Goal: Register for event/course: Sign up to attend an event or enroll in a course

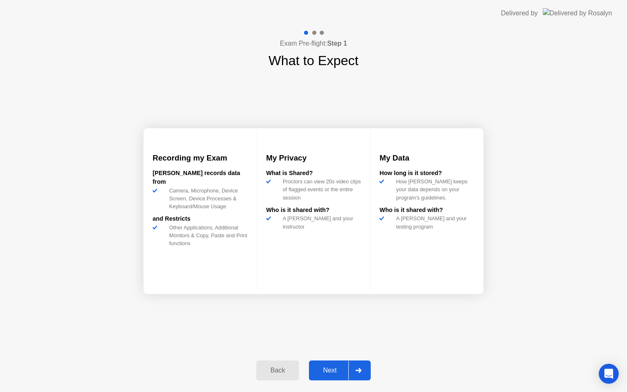
click at [337, 373] on div "Next" at bounding box center [329, 369] width 37 height 7
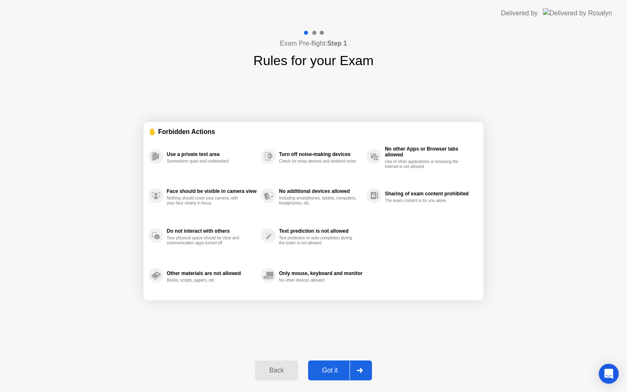
click at [341, 373] on div "Got it" at bounding box center [329, 369] width 39 height 7
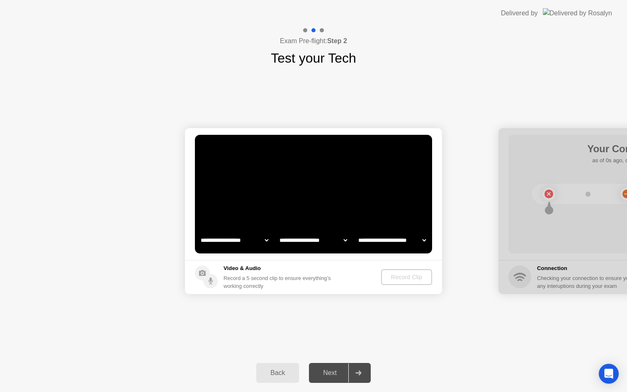
select select "**********"
select select "*******"
click at [395, 276] on div "Record Clip" at bounding box center [407, 277] width 44 height 7
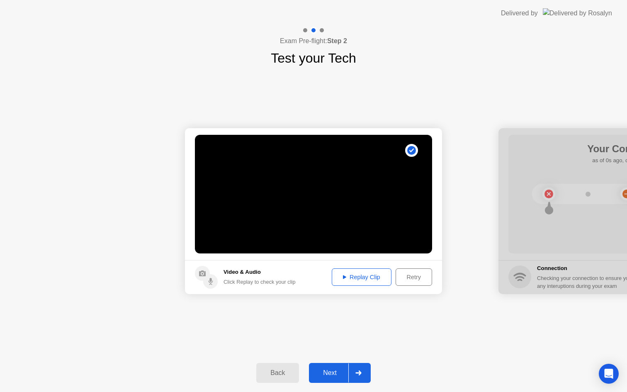
click at [330, 364] on button "Next" at bounding box center [340, 373] width 62 height 20
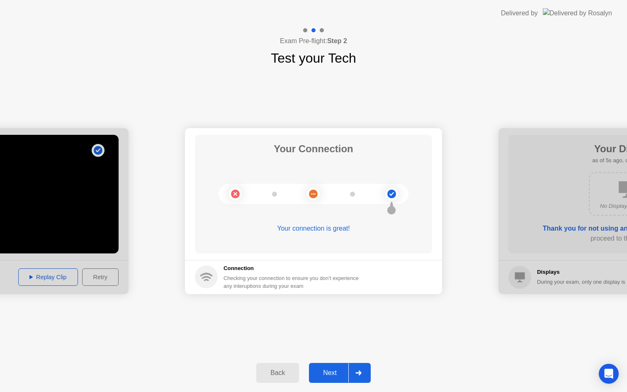
click at [334, 372] on div "Next" at bounding box center [329, 372] width 37 height 7
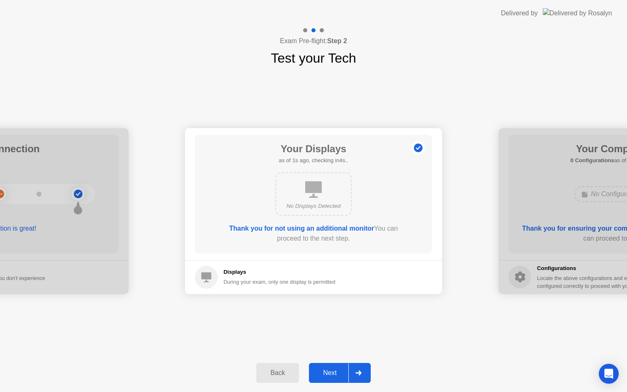
click at [334, 372] on div "Next" at bounding box center [329, 372] width 37 height 7
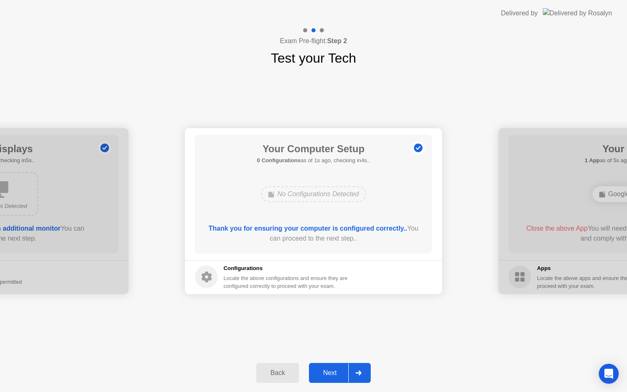
click at [334, 372] on div "Next" at bounding box center [329, 372] width 37 height 7
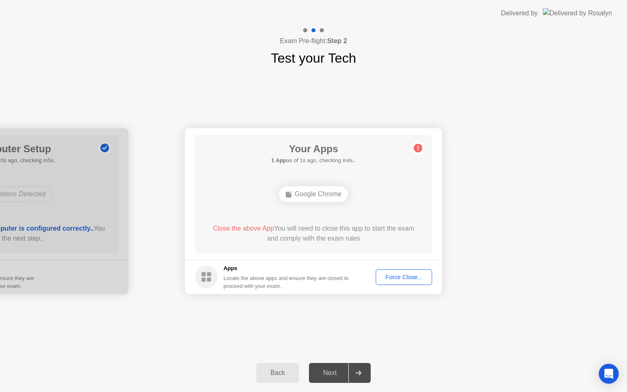
click at [402, 279] on div "Force Close..." at bounding box center [403, 277] width 51 height 7
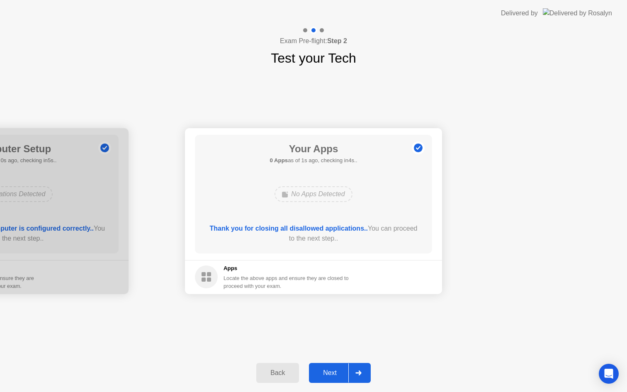
click at [329, 374] on div "Next" at bounding box center [329, 372] width 37 height 7
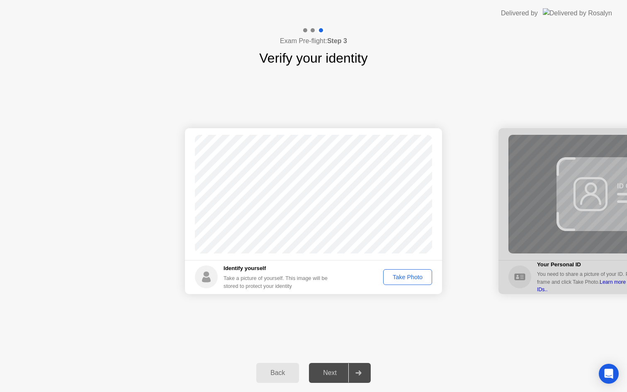
click at [405, 275] on div "Take Photo" at bounding box center [407, 277] width 43 height 7
click at [335, 373] on div "Next" at bounding box center [329, 372] width 37 height 7
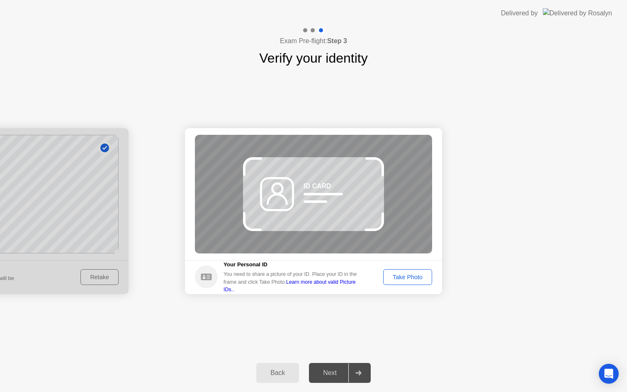
click at [404, 278] on div "Take Photo" at bounding box center [407, 277] width 43 height 7
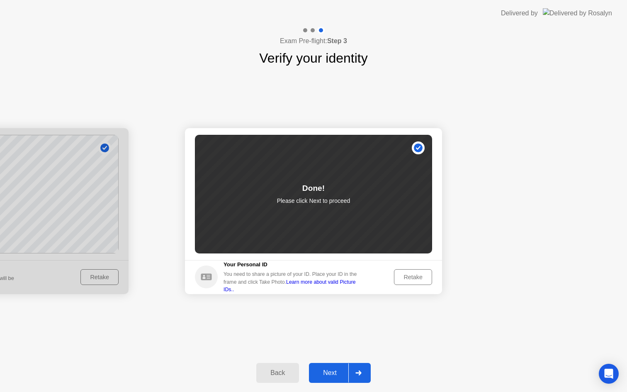
click at [324, 369] on div "Next" at bounding box center [329, 372] width 37 height 7
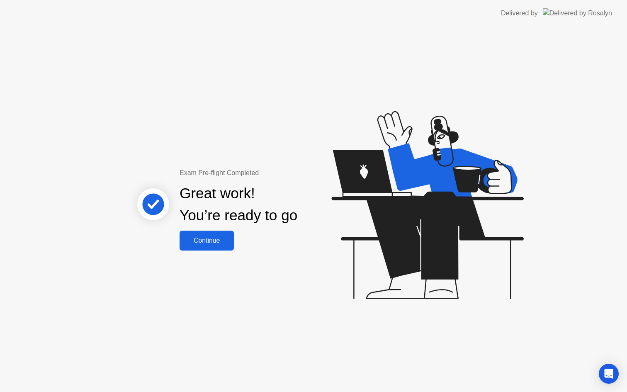
click at [213, 241] on div "Continue" at bounding box center [206, 240] width 49 height 7
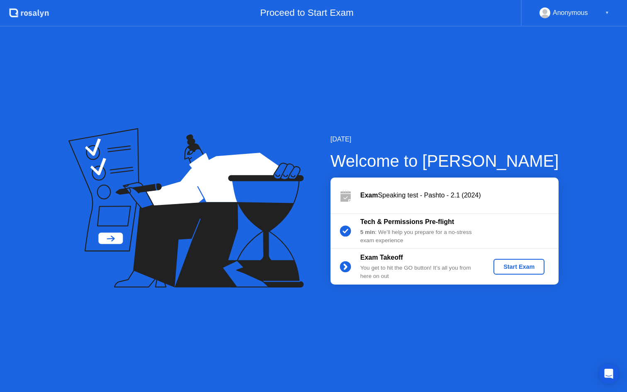
click at [525, 266] on div "Start Exam" at bounding box center [519, 266] width 44 height 7
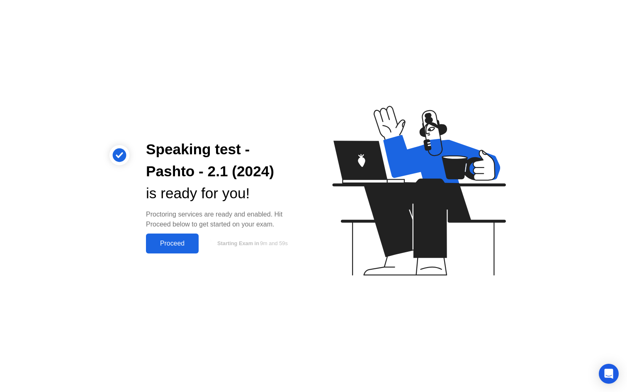
click at [167, 244] on div "Proceed" at bounding box center [172, 243] width 48 height 7
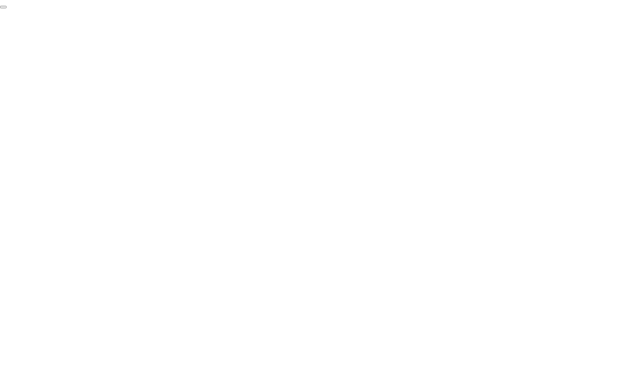
click div "End Proctoring Session"
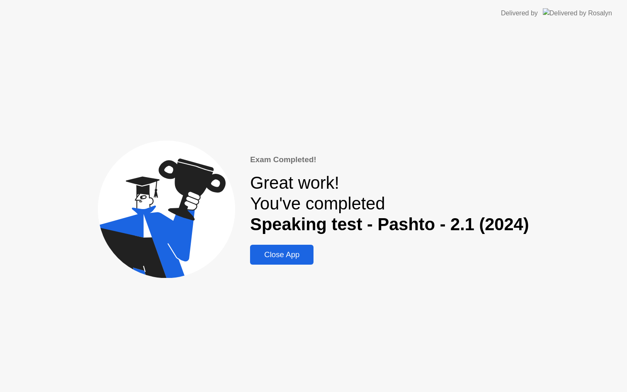
click at [303, 257] on div "Close App" at bounding box center [281, 254] width 58 height 9
